Goal: Task Accomplishment & Management: Use online tool/utility

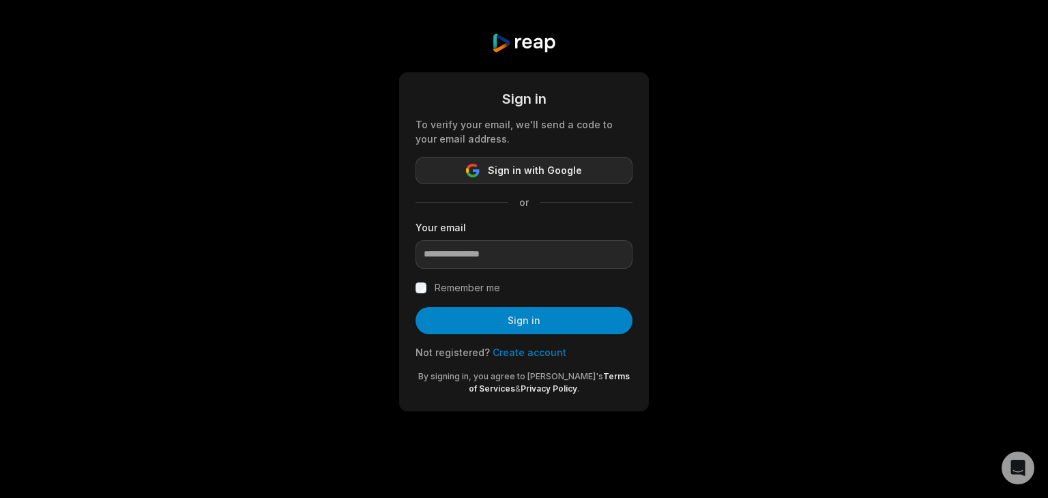
click at [553, 167] on span "Sign in with Google" at bounding box center [535, 170] width 94 height 16
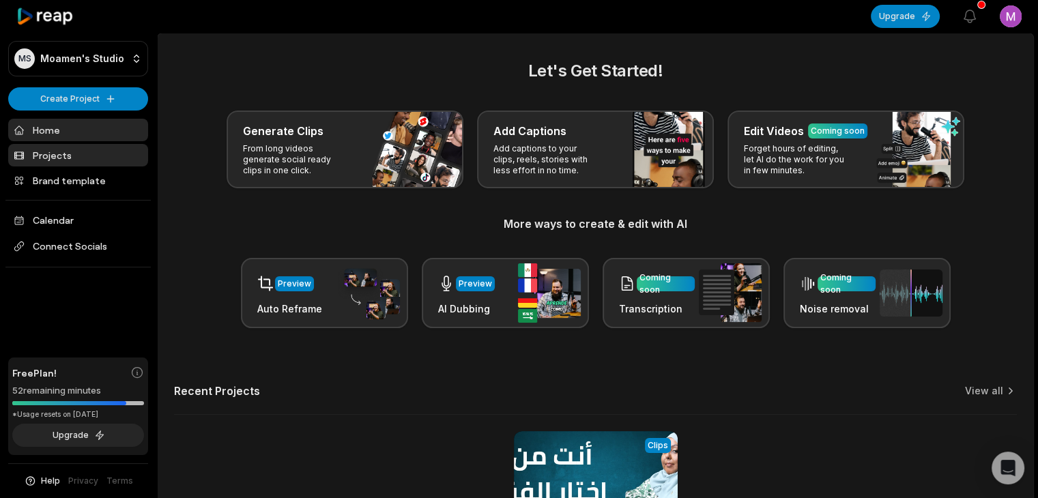
click at [60, 152] on link "Projects" at bounding box center [78, 155] width 140 height 23
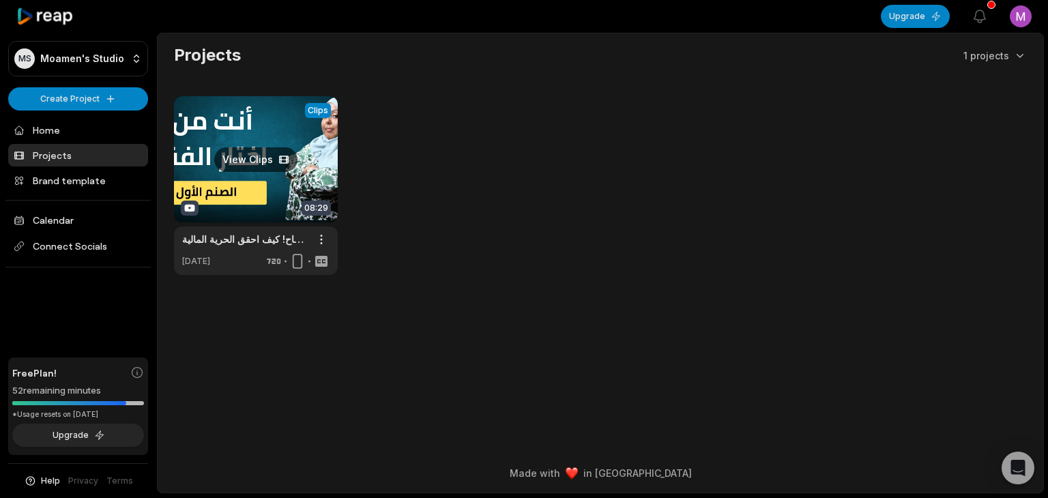
click at [245, 154] on link at bounding box center [256, 185] width 164 height 179
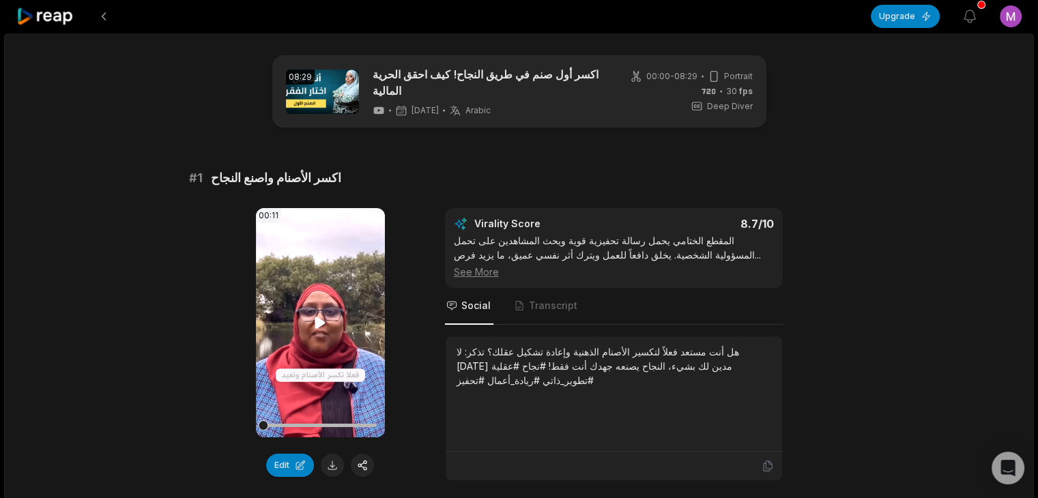
click at [306, 287] on video "Your browser does not support mp4 format." at bounding box center [320, 322] width 129 height 229
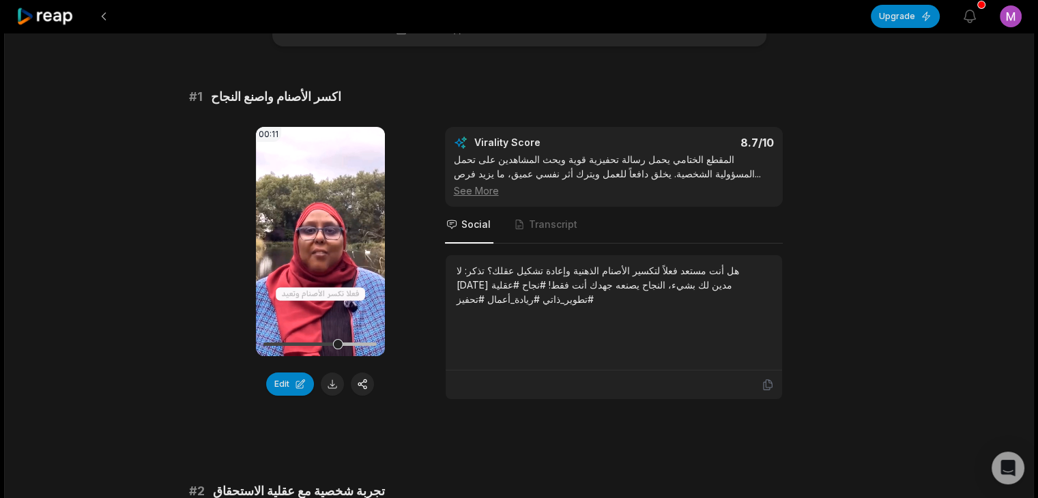
scroll to position [68, 0]
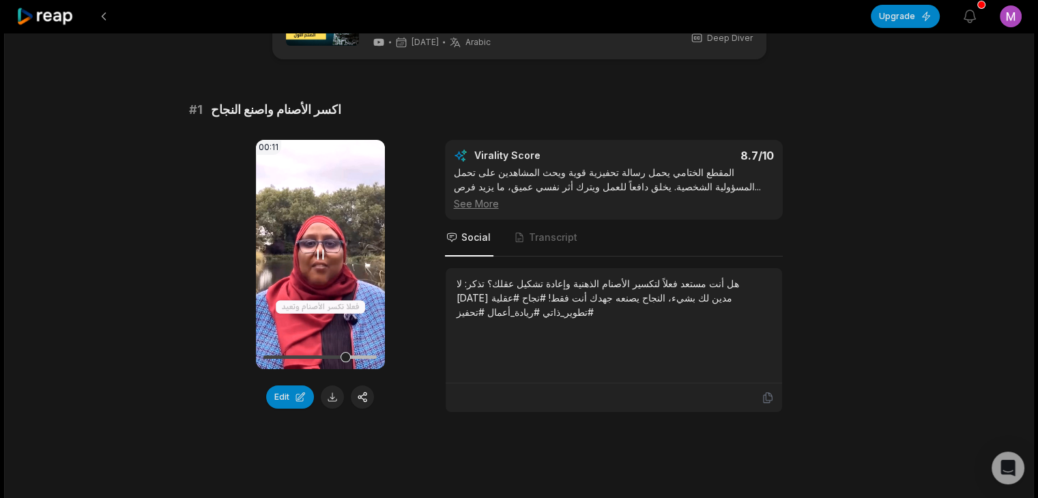
click at [318, 250] on icon at bounding box center [320, 254] width 5 height 9
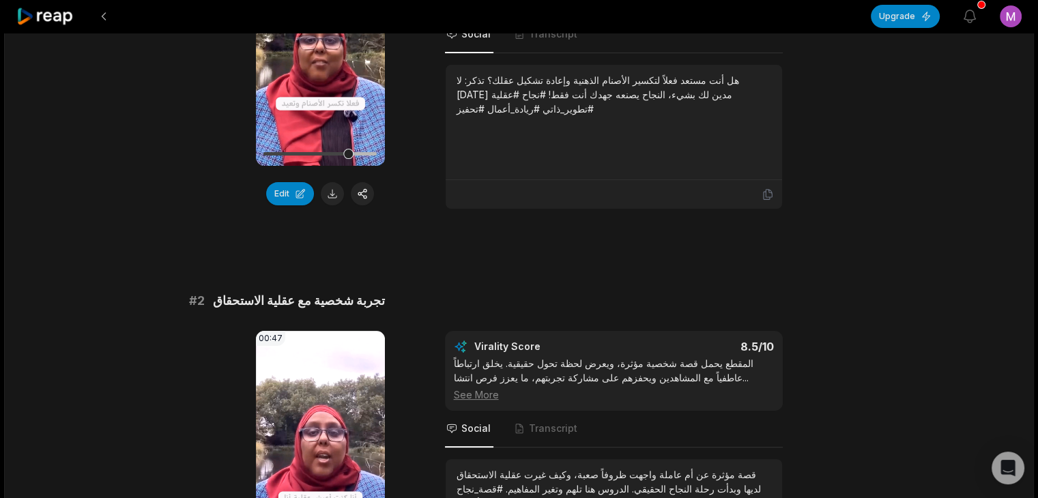
scroll to position [410, 0]
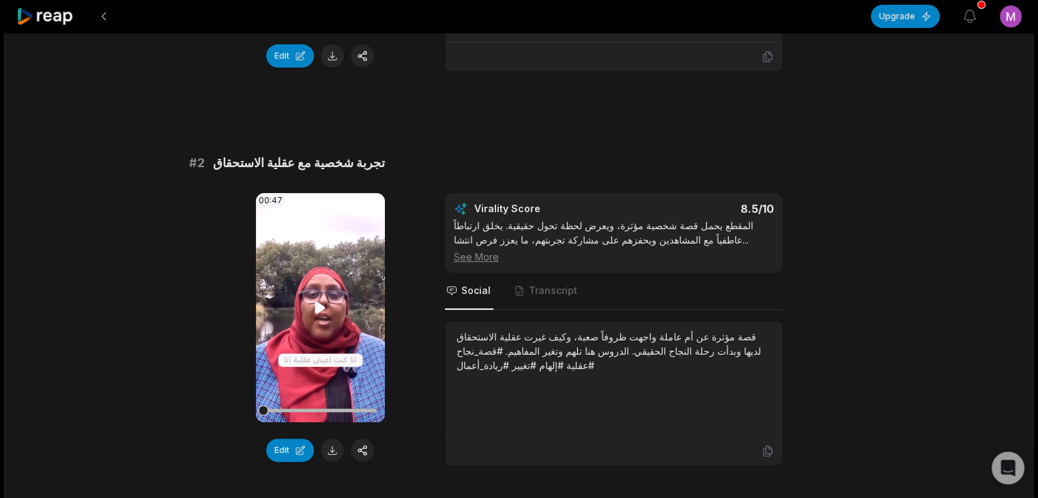
click at [315, 302] on icon at bounding box center [320, 308] width 10 height 12
click at [318, 303] on icon at bounding box center [320, 307] width 5 height 9
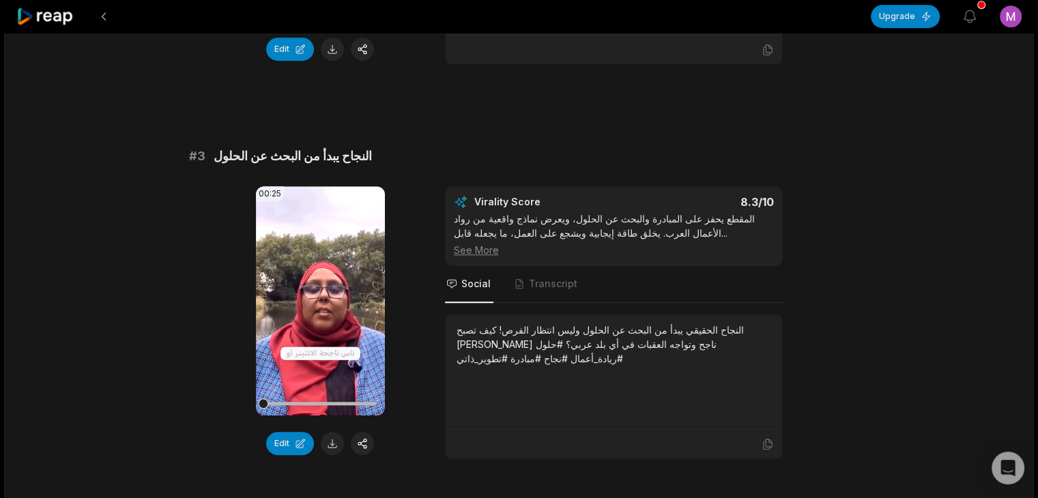
scroll to position [819, 0]
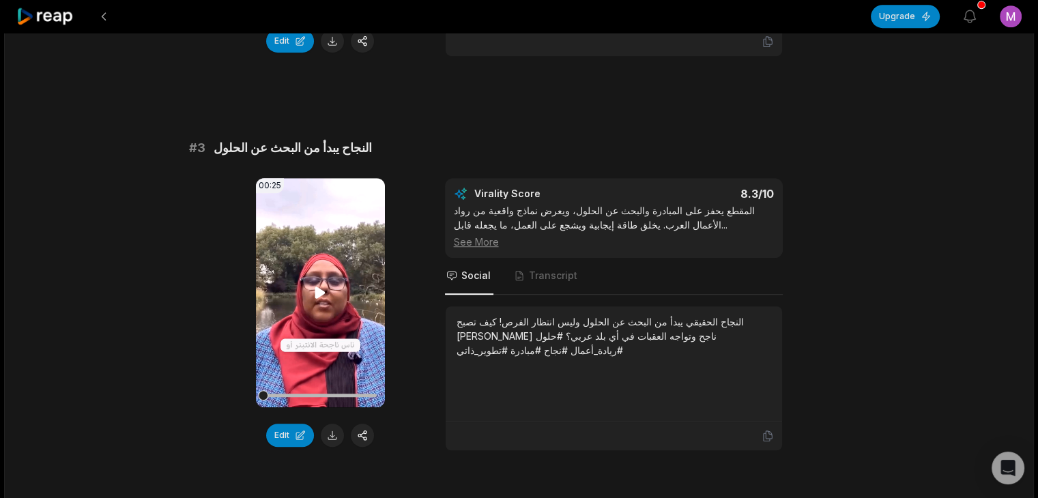
click at [318, 285] on icon at bounding box center [320, 293] width 16 height 16
click at [347, 283] on video "Your browser does not support mp4 format." at bounding box center [320, 292] width 129 height 229
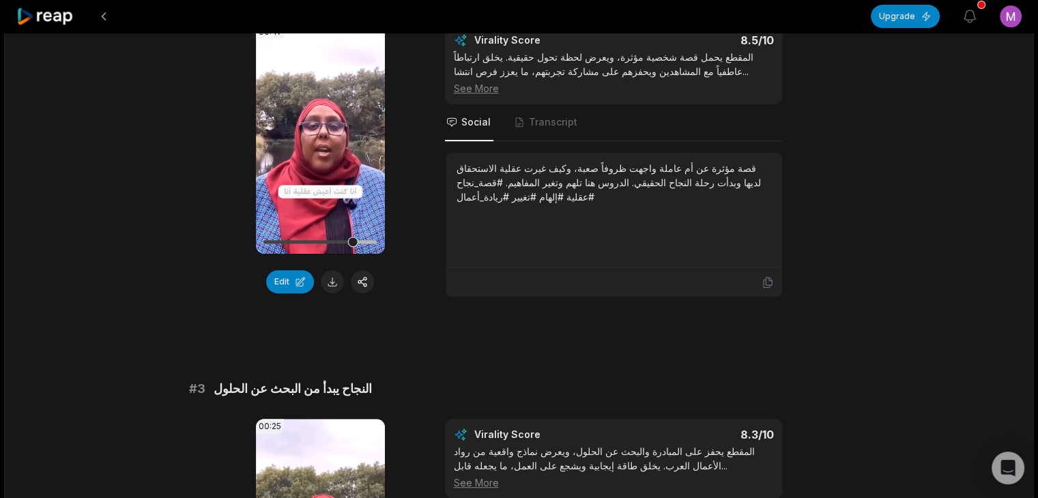
scroll to position [478, 0]
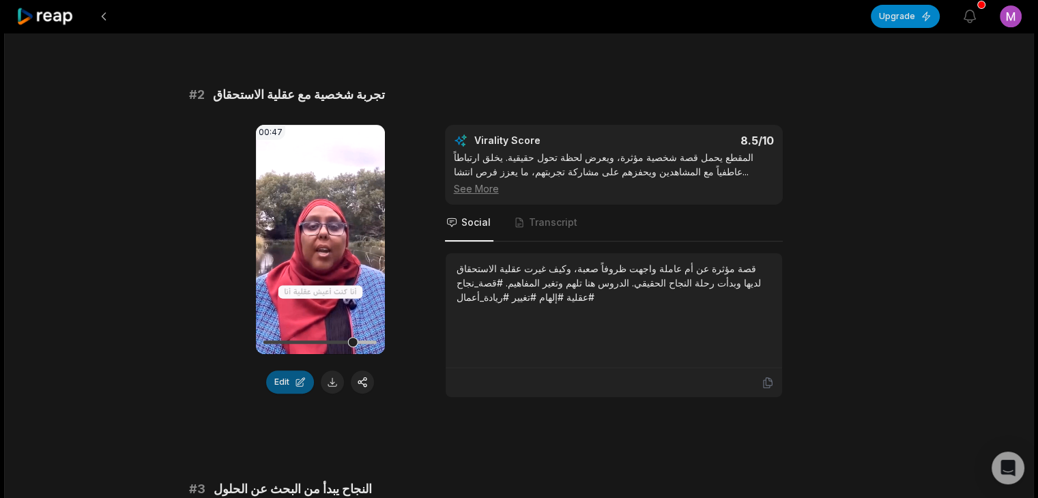
click at [288, 372] on button "Edit" at bounding box center [290, 382] width 48 height 23
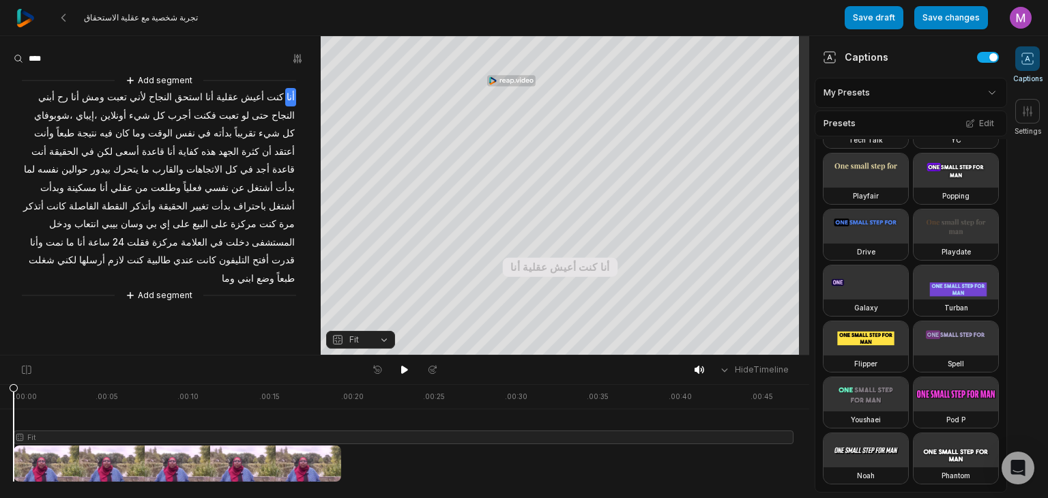
scroll to position [777, 0]
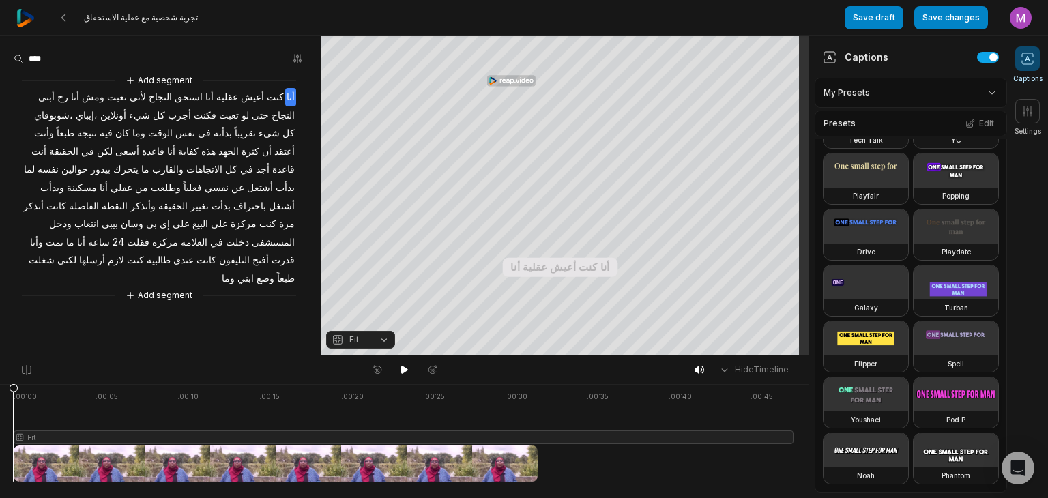
click at [914, 377] on video at bounding box center [956, 394] width 85 height 34
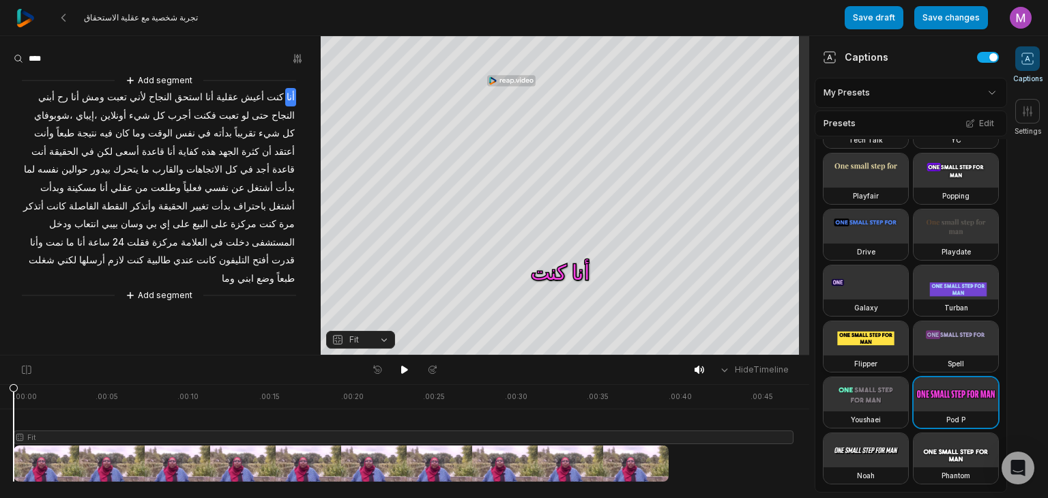
click at [879, 322] on video at bounding box center [866, 339] width 85 height 34
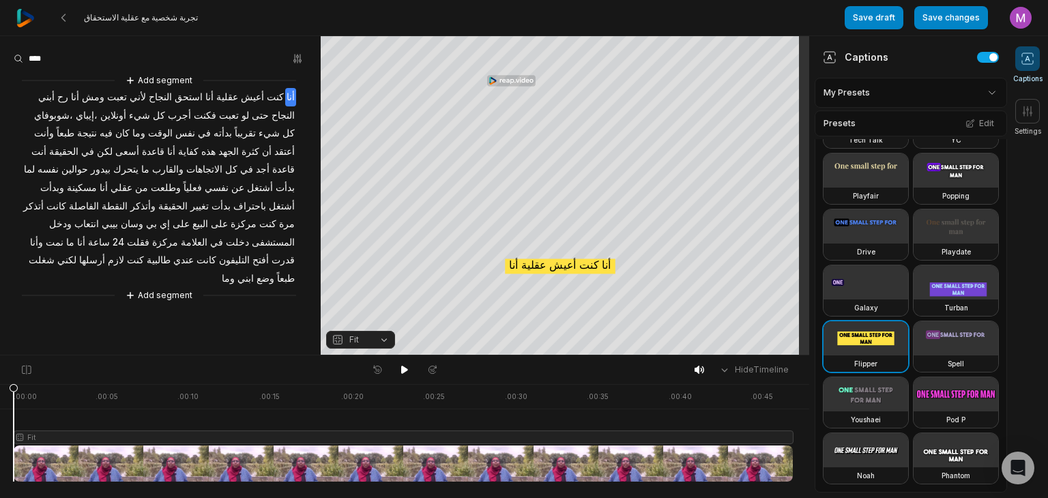
scroll to position [573, 0]
click at [866, 356] on video at bounding box center [866, 339] width 85 height 34
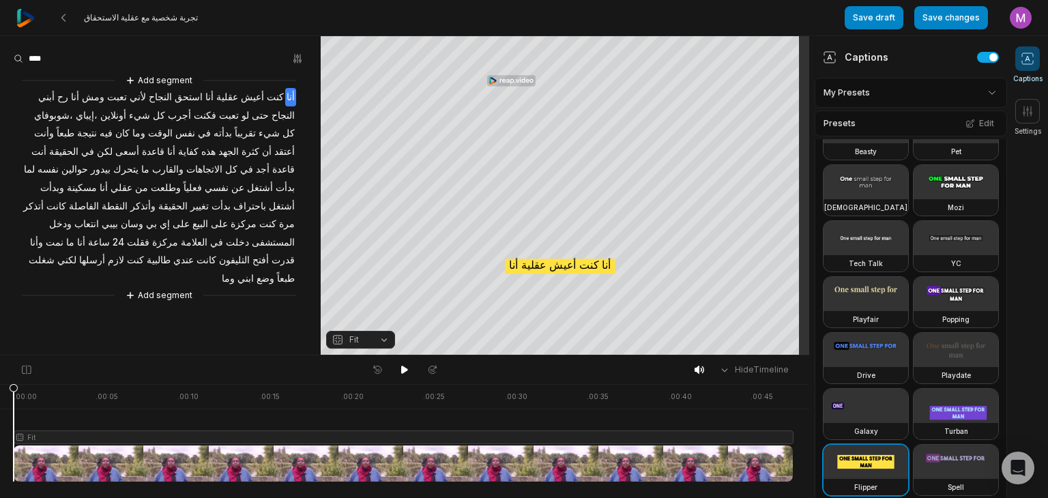
click at [914, 199] on video at bounding box center [956, 182] width 85 height 34
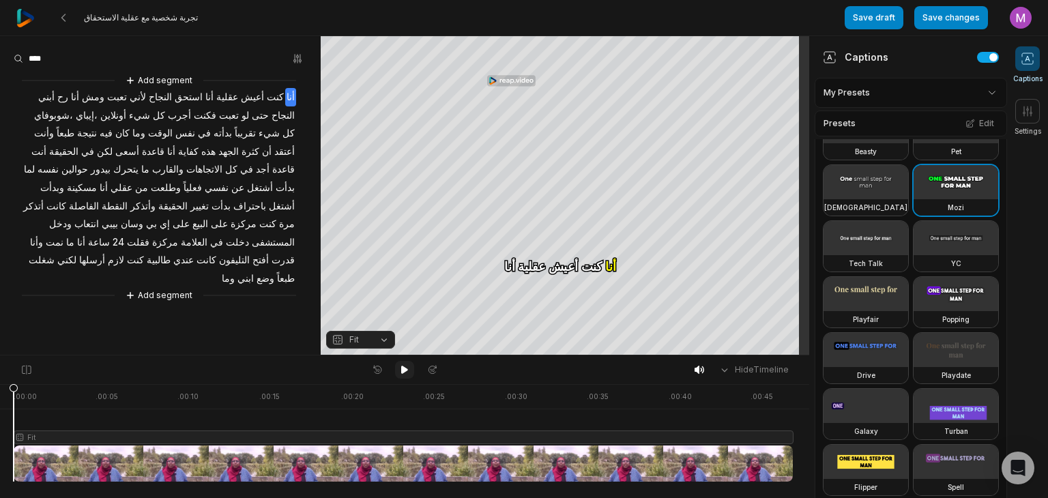
click at [407, 366] on icon at bounding box center [404, 370] width 11 height 11
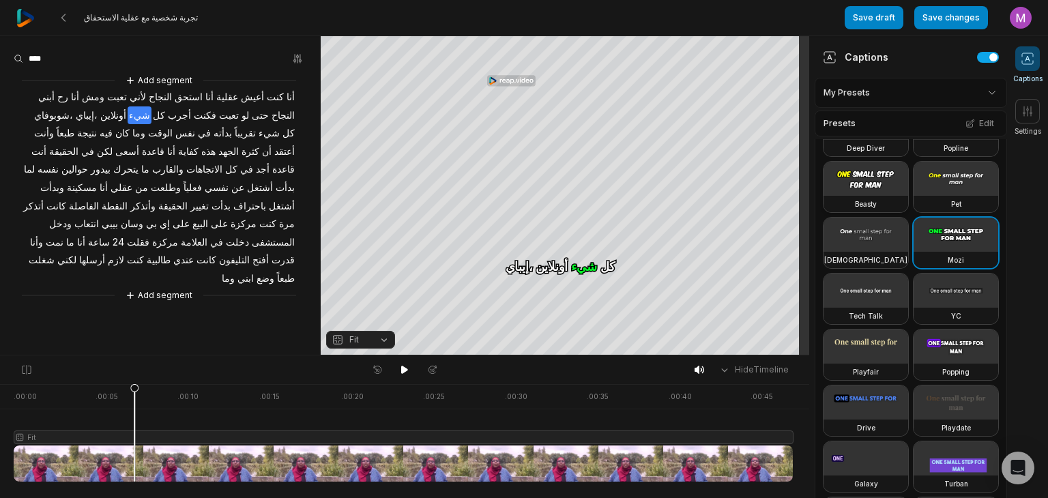
scroll to position [0, 0]
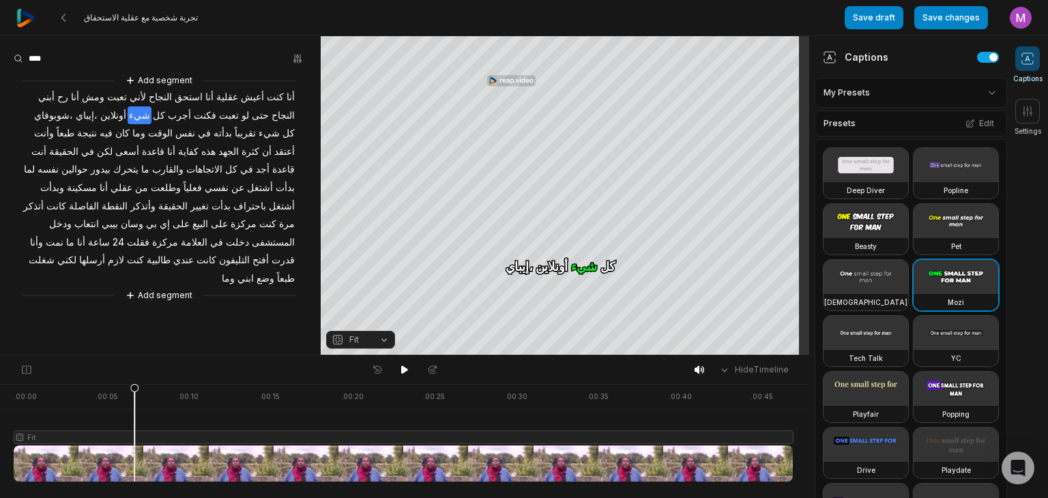
click at [914, 182] on video at bounding box center [956, 165] width 85 height 34
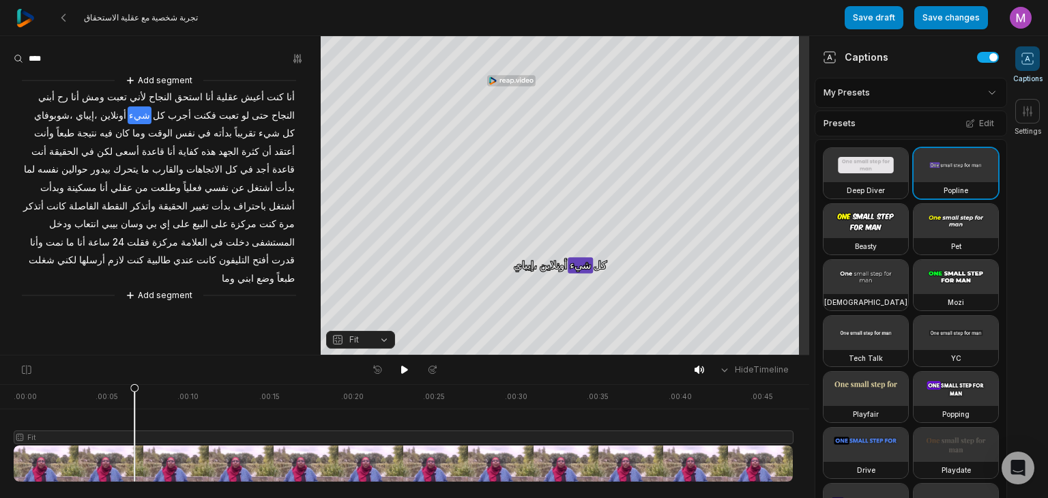
click at [875, 167] on video at bounding box center [866, 165] width 85 height 34
click at [407, 365] on icon at bounding box center [404, 370] width 11 height 11
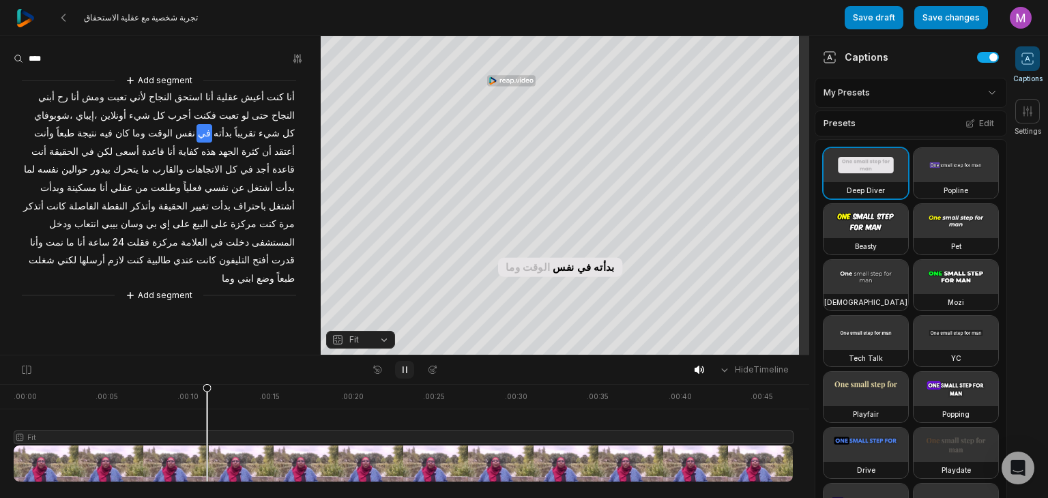
click at [407, 365] on icon at bounding box center [404, 370] width 11 height 11
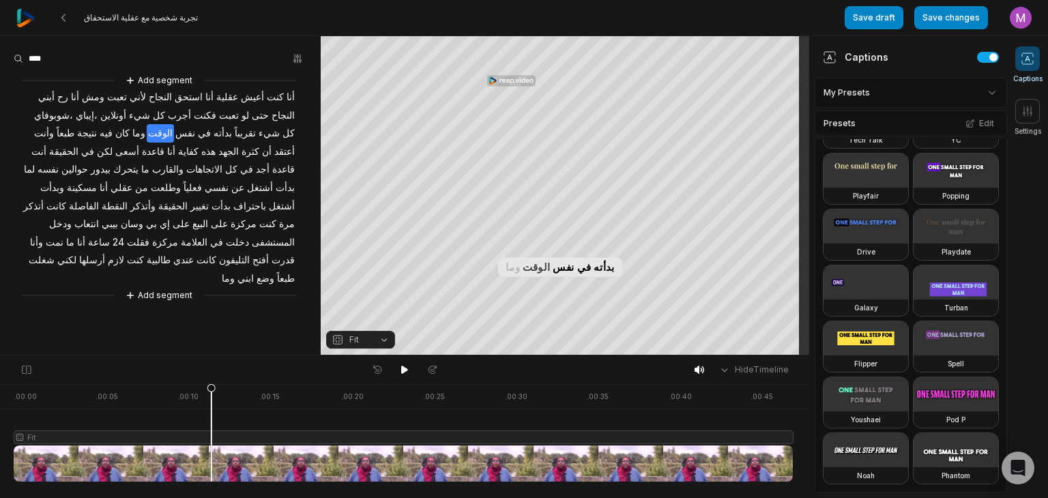
scroll to position [546, 0]
click at [914, 300] on video at bounding box center [956, 283] width 85 height 34
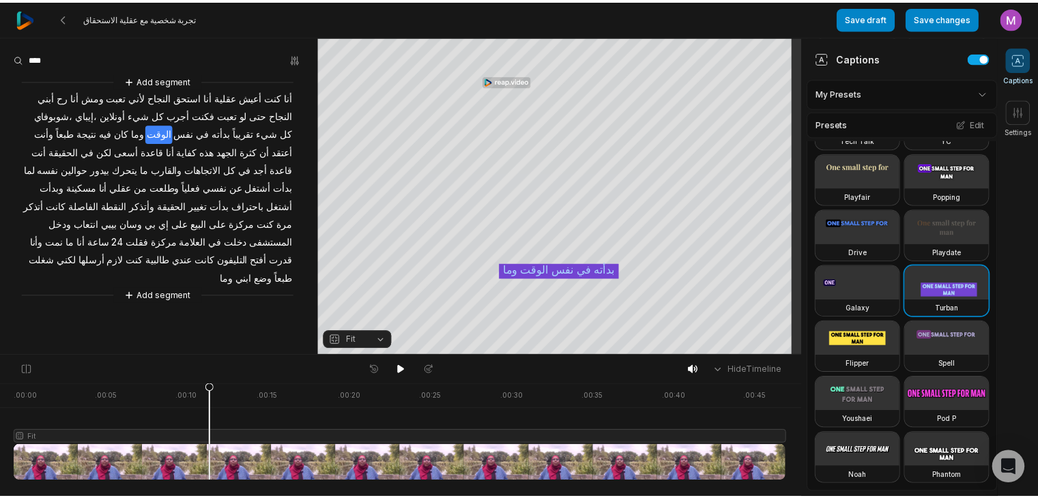
scroll to position [163, 0]
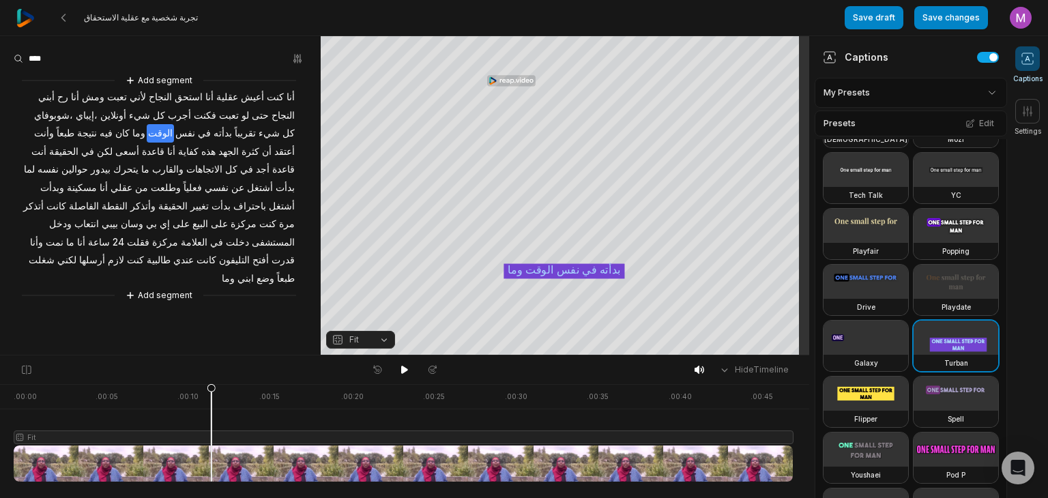
click at [914, 131] on video at bounding box center [956, 114] width 85 height 34
click at [399, 367] on button at bounding box center [404, 370] width 19 height 18
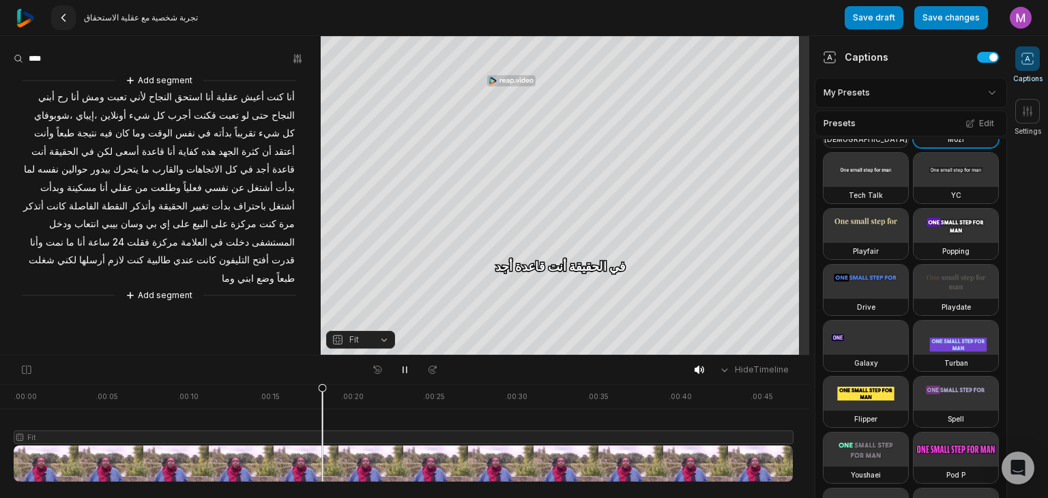
click at [66, 15] on icon at bounding box center [63, 17] width 11 height 11
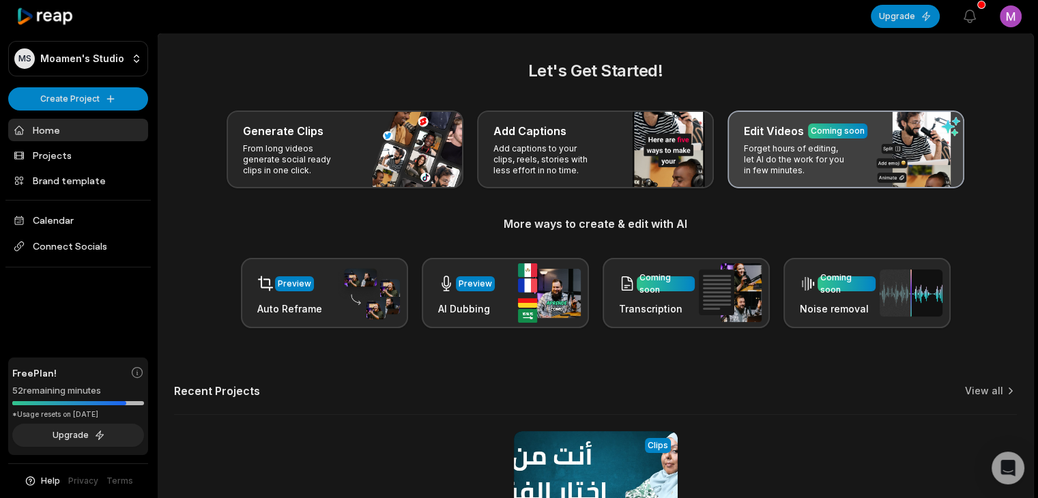
click at [811, 156] on p "Forget hours of editing, let AI do the work for you in few minutes." at bounding box center [797, 159] width 106 height 33
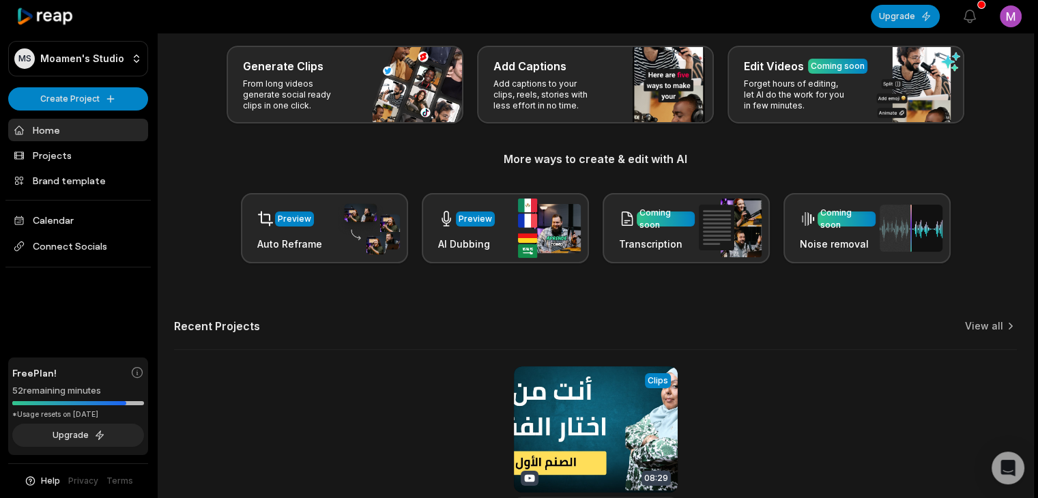
scroll to position [68, 0]
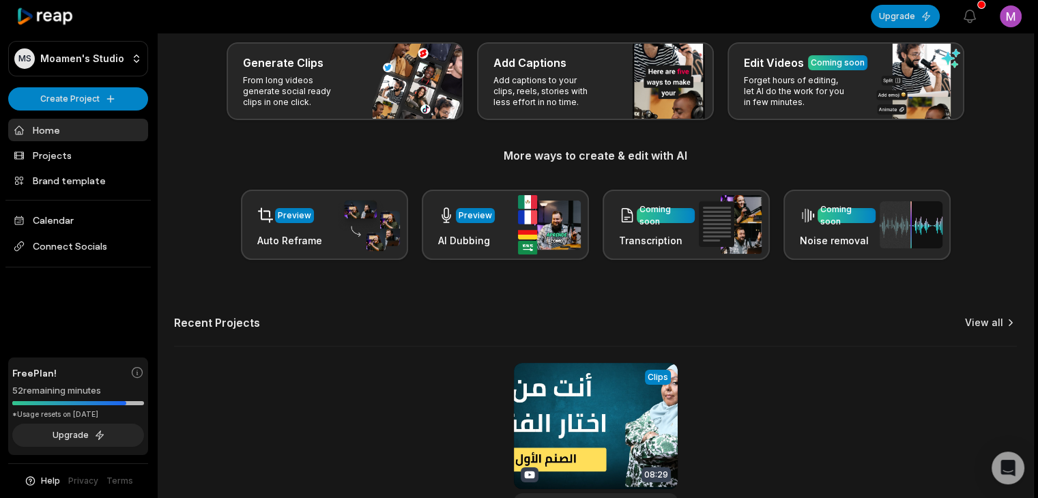
click at [997, 323] on link "View all" at bounding box center [984, 323] width 38 height 14
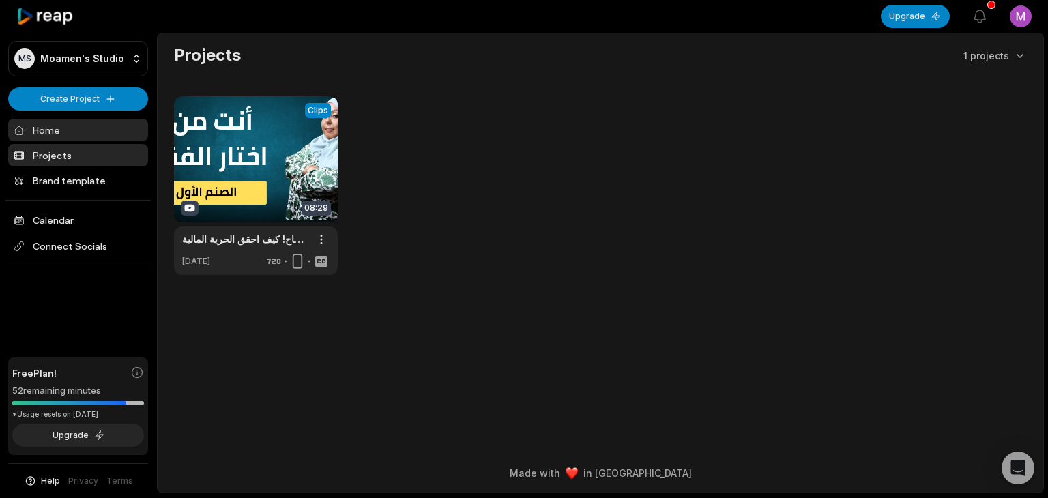
click at [53, 123] on link "Home" at bounding box center [78, 130] width 140 height 23
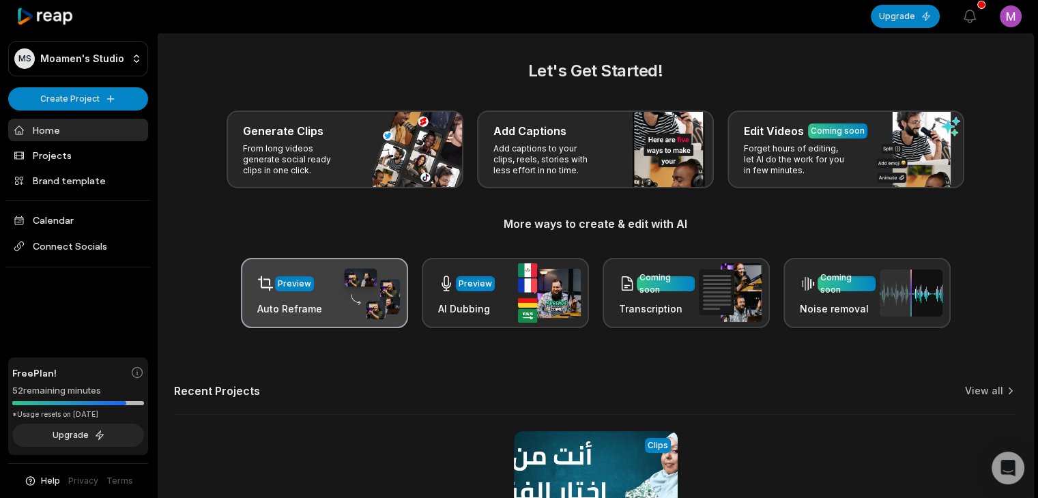
click at [307, 310] on h3 "Auto Reframe" at bounding box center [289, 309] width 65 height 14
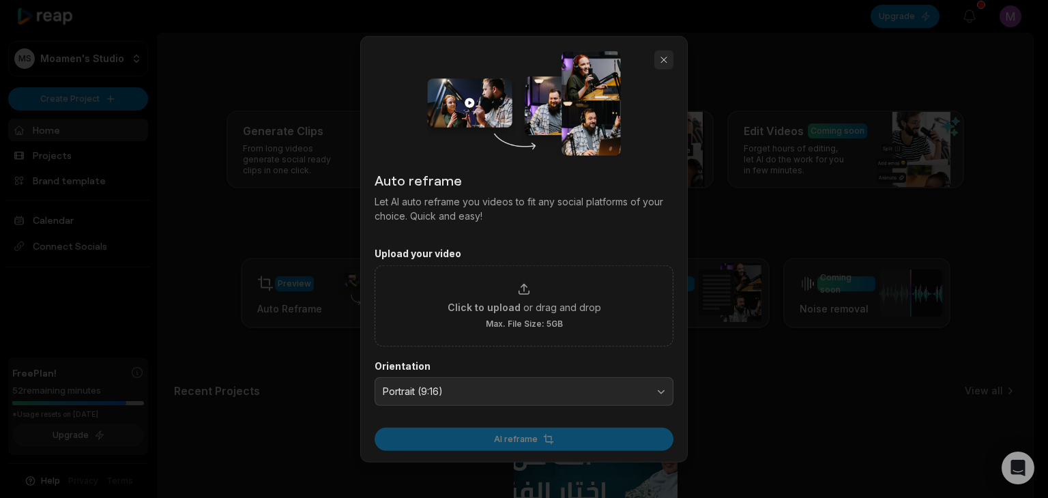
click at [659, 57] on button "button" at bounding box center [664, 60] width 19 height 19
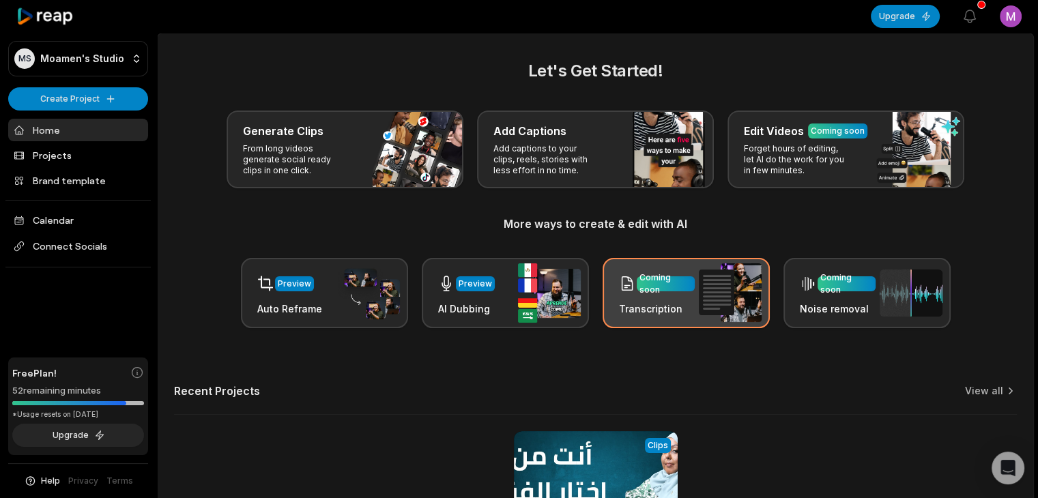
click at [652, 309] on h3 "Transcription" at bounding box center [657, 309] width 76 height 14
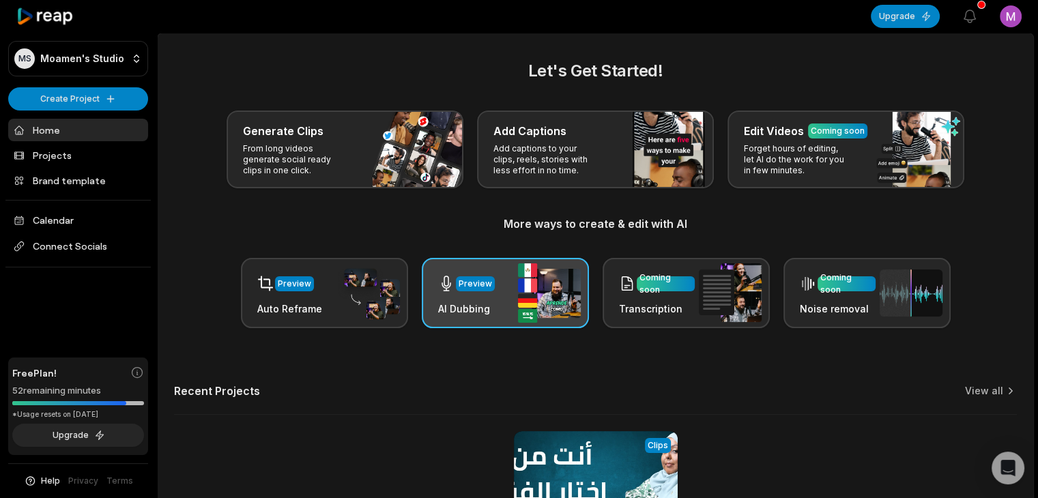
click at [502, 304] on div "Preview AI Dubbing" at bounding box center [505, 293] width 167 height 70
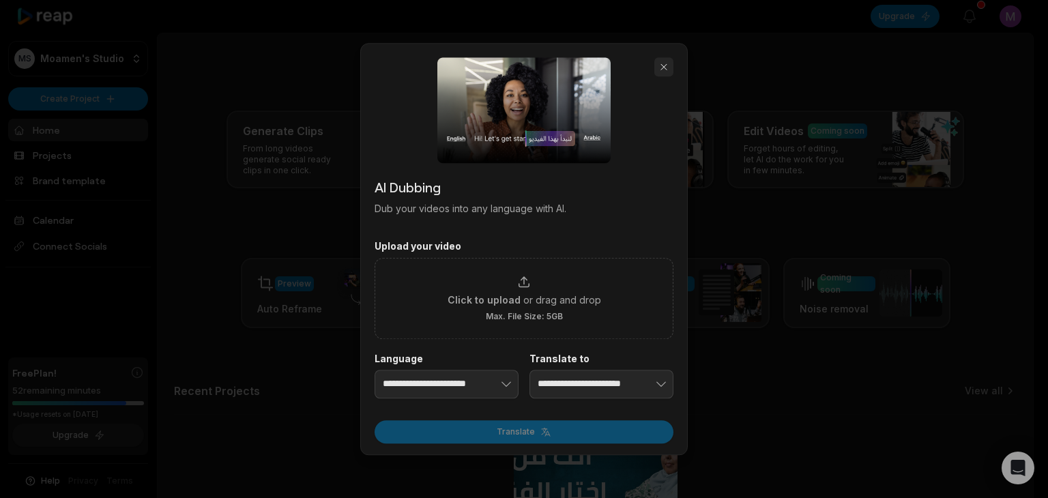
click at [659, 63] on button "button" at bounding box center [664, 66] width 19 height 19
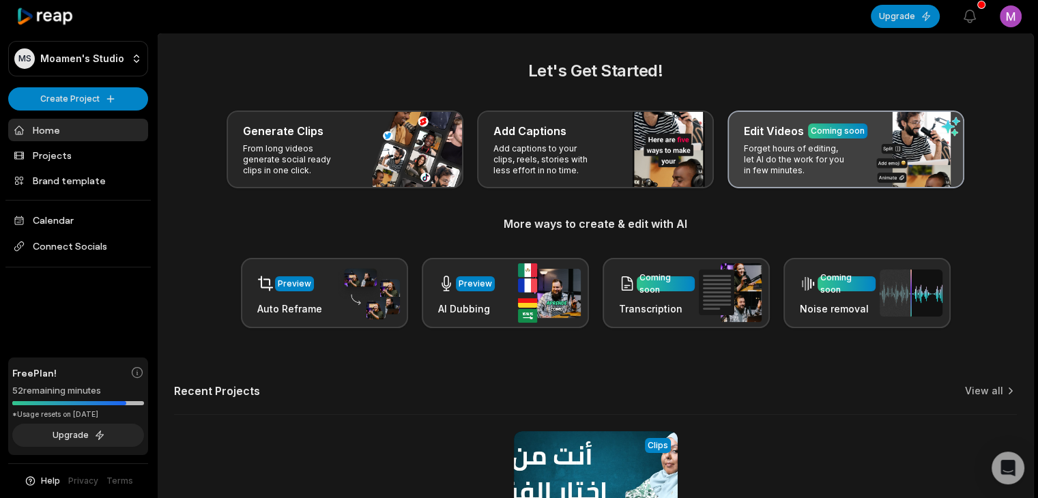
click at [805, 166] on p "Forget hours of editing, let AI do the work for you in few minutes." at bounding box center [797, 159] width 106 height 33
drag, startPoint x: 826, startPoint y: 132, endPoint x: 851, endPoint y: 139, distance: 25.7
click at [825, 132] on div "Coming soon" at bounding box center [838, 131] width 54 height 12
click at [951, 129] on div "Edit Videos Coming soon Forget hours of editing, let AI do the work for you in …" at bounding box center [846, 150] width 237 height 78
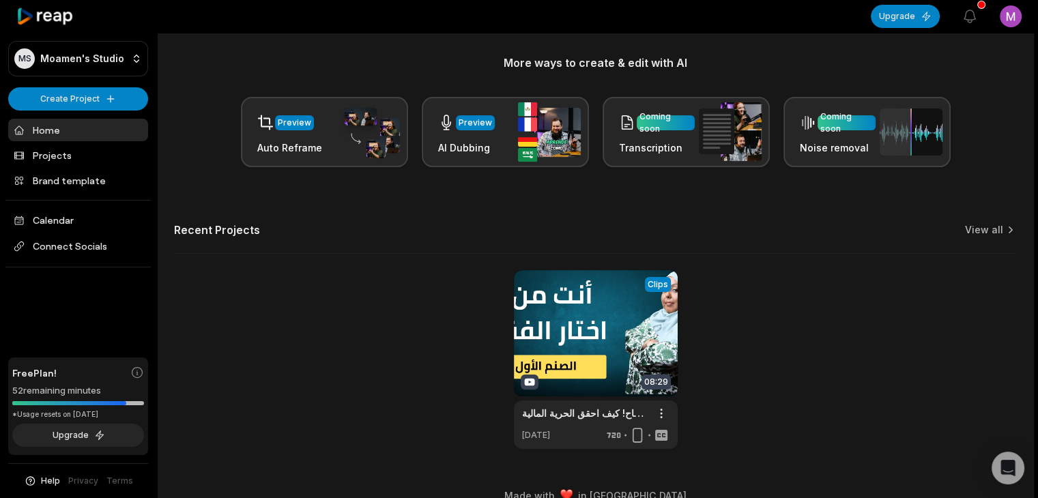
scroll to position [183, 0]
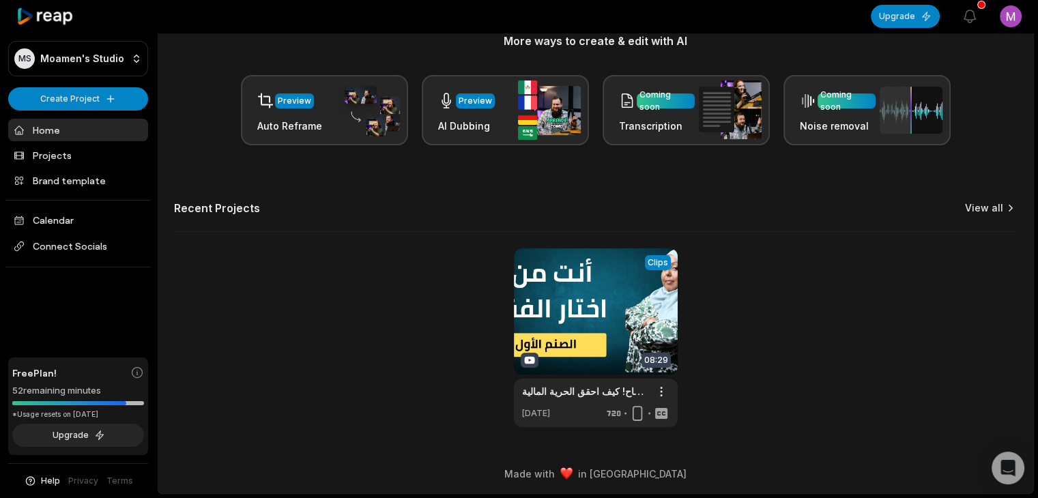
click at [982, 211] on link "View all" at bounding box center [984, 208] width 38 height 14
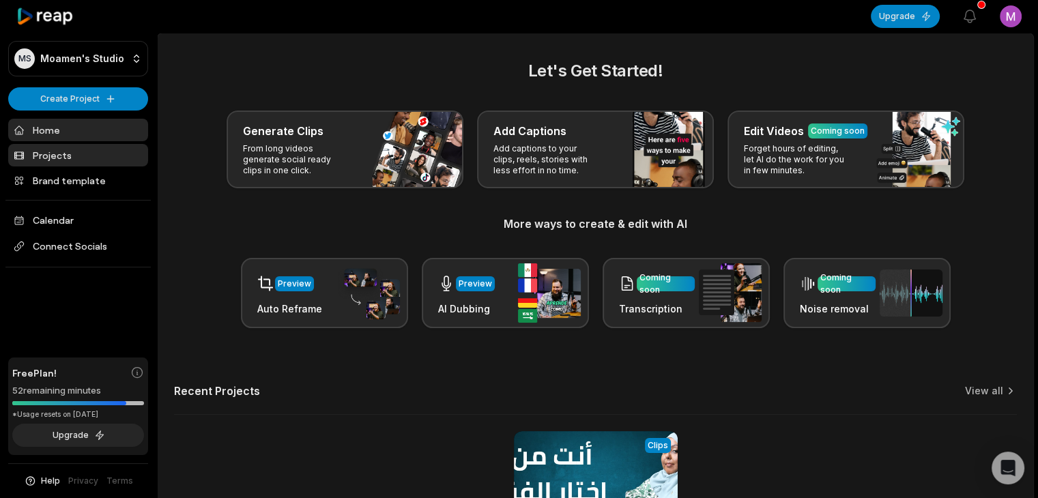
click at [47, 156] on link "Projects" at bounding box center [78, 155] width 140 height 23
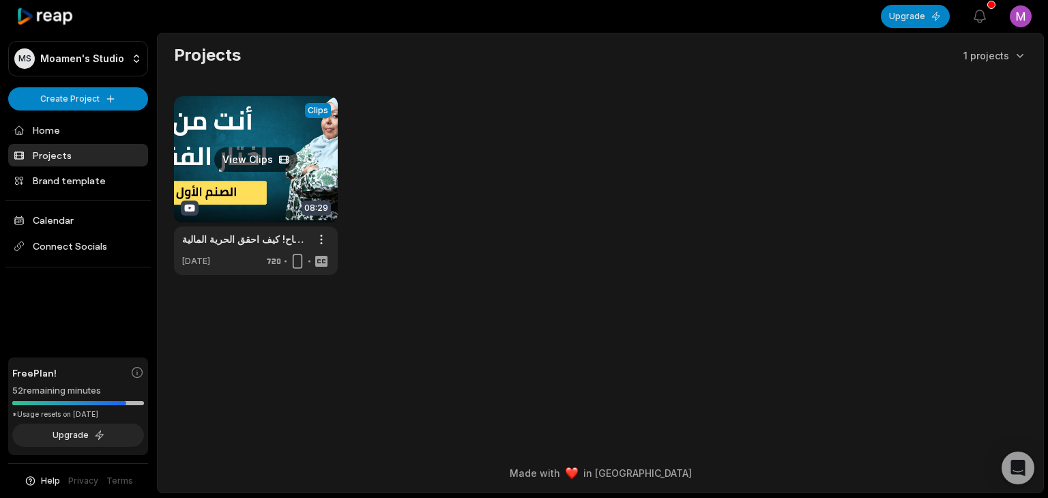
click at [243, 152] on link at bounding box center [256, 185] width 164 height 179
